Goal: Task Accomplishment & Management: Manage account settings

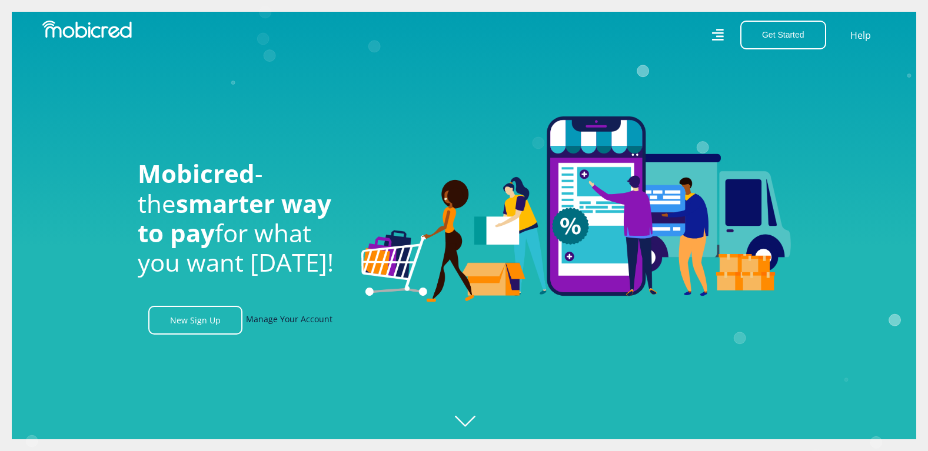
scroll to position [0, 778]
click at [285, 326] on link "Manage Your Account" at bounding box center [289, 320] width 87 height 29
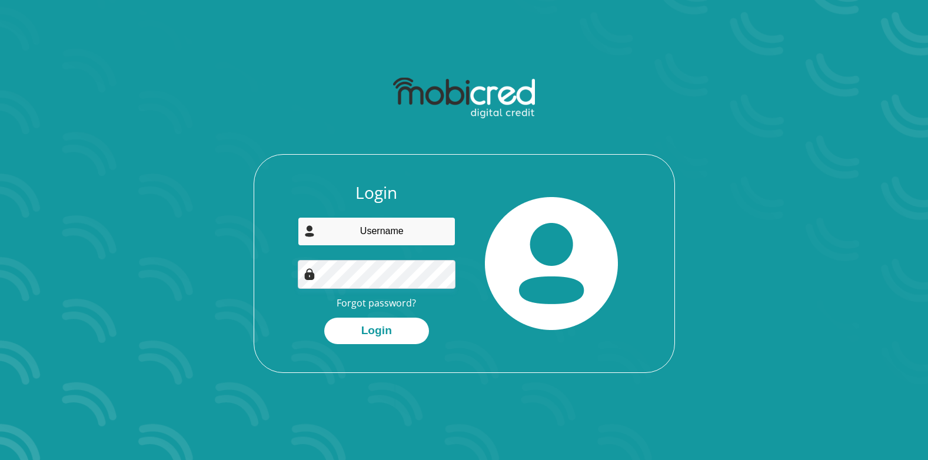
type input "santana.weiss@ecmel.co.za"
click at [411, 232] on input "santana.weiss@ecmel.co.za" at bounding box center [377, 231] width 158 height 29
click at [575, 170] on div "Login santana.weiss@ecmel.co.za Forgot password? Login" at bounding box center [464, 263] width 421 height 219
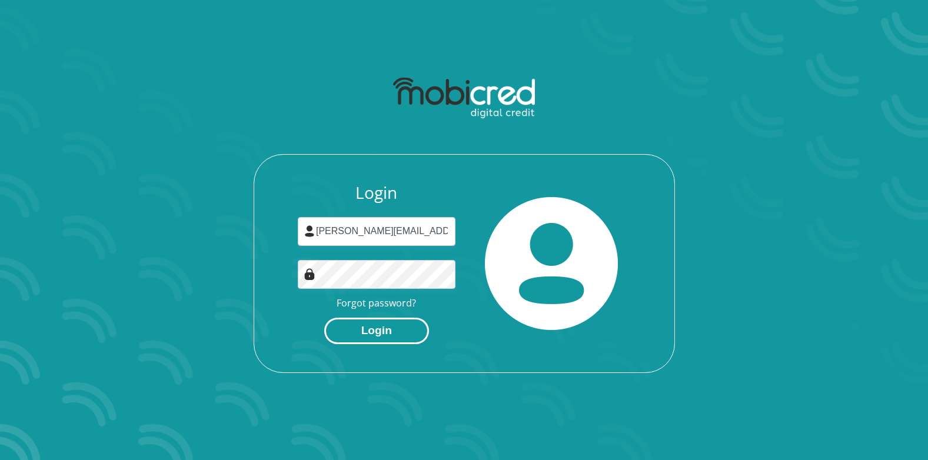
click at [400, 324] on button "Login" at bounding box center [376, 331] width 105 height 26
